Goal: Check status: Check status

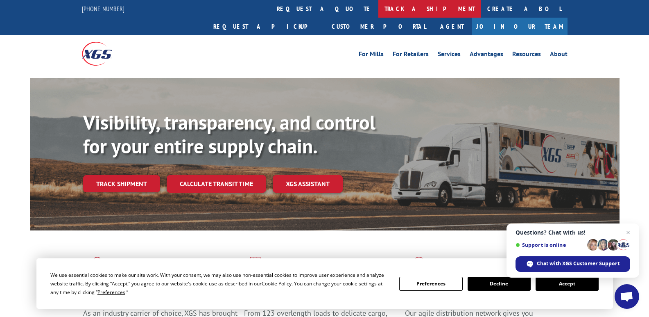
click at [378, 7] on link "track a shipment" at bounding box center [429, 9] width 103 height 18
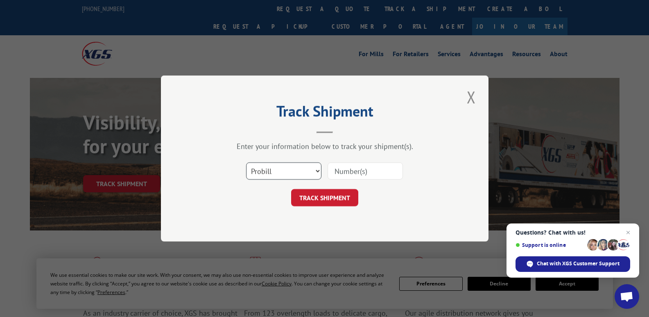
click at [316, 170] on select "Select category... Probill BOL PO" at bounding box center [283, 170] width 75 height 17
select select "bol"
click at [246, 162] on select "Select category... Probill BOL PO" at bounding box center [283, 170] width 75 height 17
click at [352, 175] on input at bounding box center [365, 170] width 75 height 17
type input "15170478"
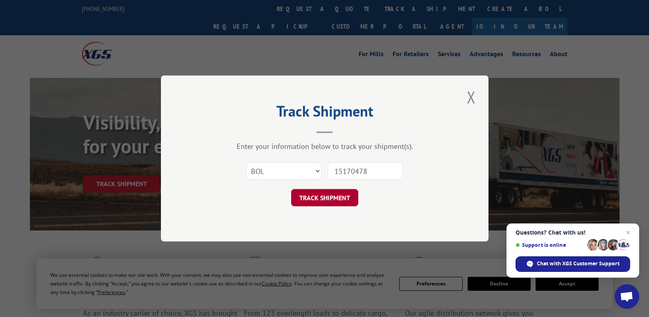
click at [336, 201] on button "TRACK SHIPMENT" at bounding box center [324, 197] width 67 height 17
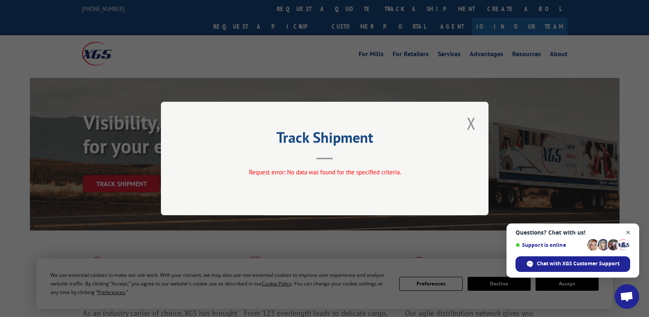
click at [629, 232] on span "Open chat" at bounding box center [628, 232] width 10 height 10
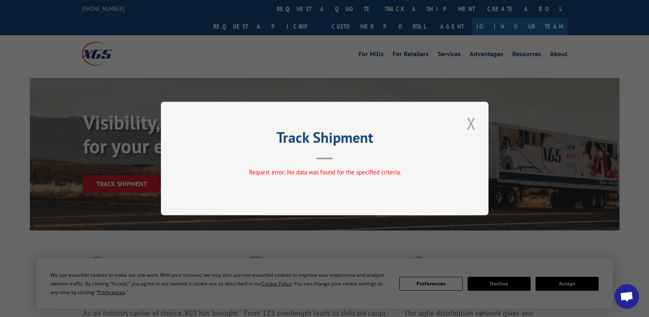
click at [471, 124] on button "Close modal" at bounding box center [471, 123] width 14 height 23
